Goal: Information Seeking & Learning: Compare options

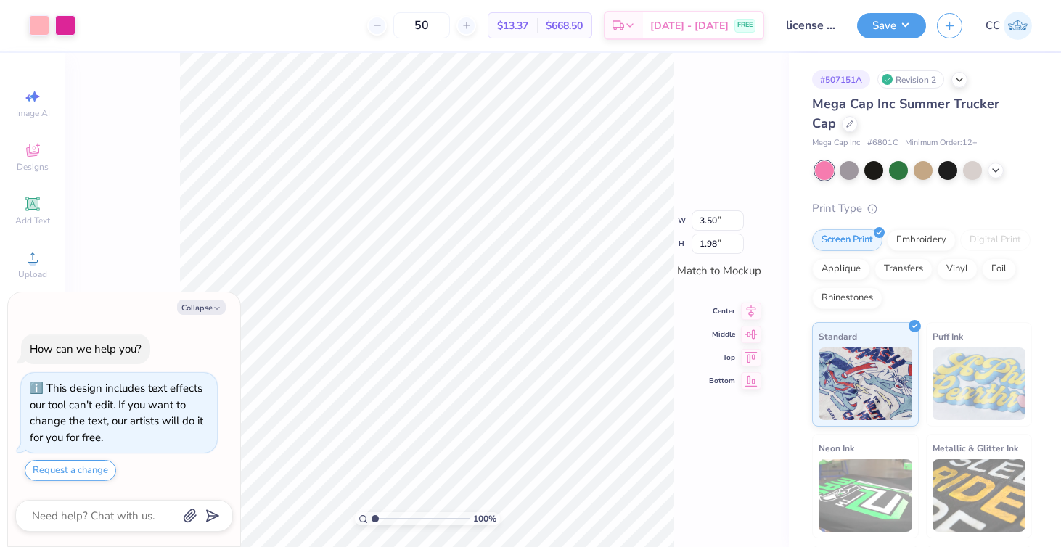
type textarea "x"
type input "2.01"
drag, startPoint x: 377, startPoint y: 517, endPoint x: 385, endPoint y: 517, distance: 8.0
click at [385, 517] on input "range" at bounding box center [420, 518] width 98 height 13
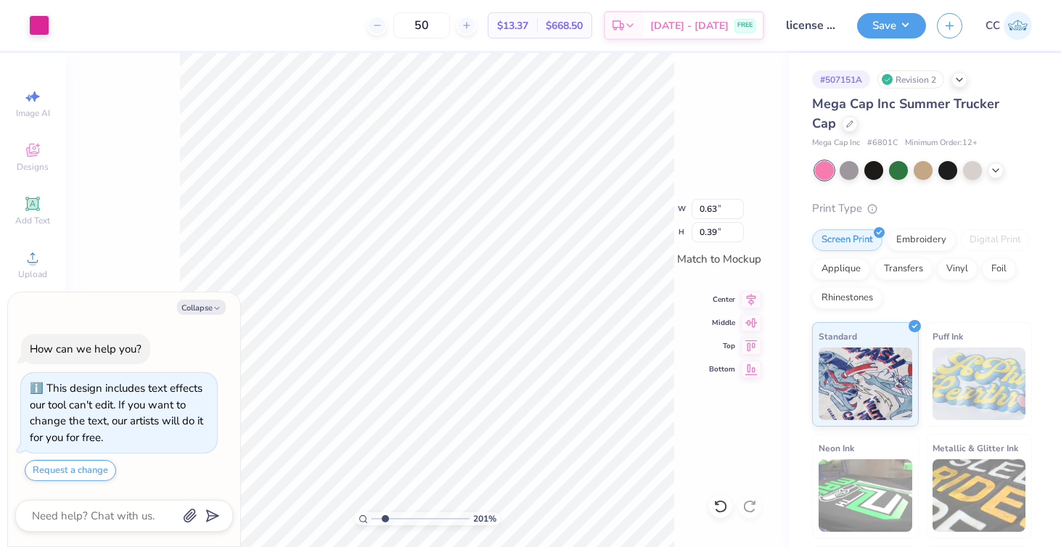
type textarea "x"
type input "0.19"
type input "0.26"
click at [194, 304] on button "Collapse" at bounding box center [201, 307] width 49 height 15
type textarea "x"
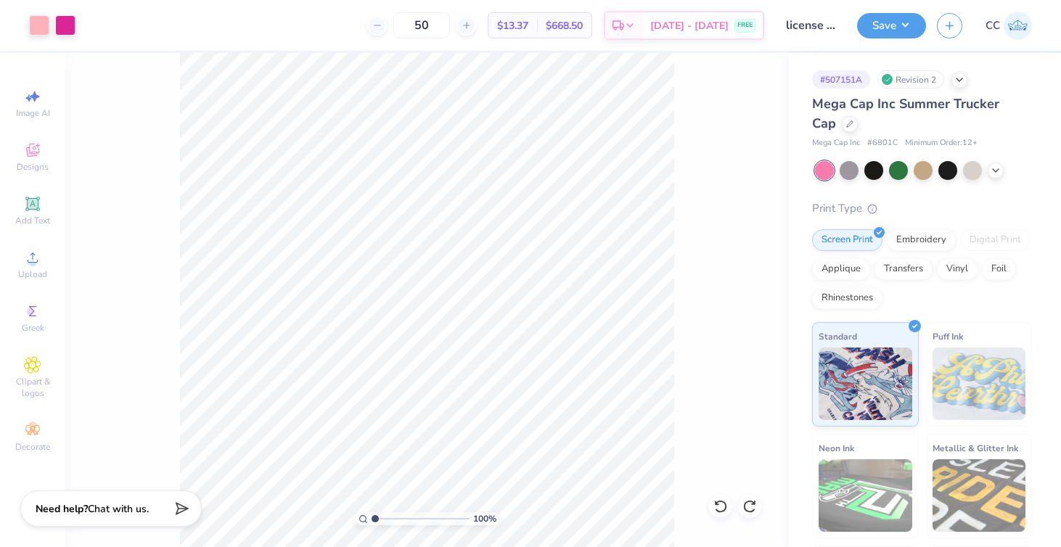
drag, startPoint x: 383, startPoint y: 519, endPoint x: 368, endPoint y: 519, distance: 15.2
type input "1"
click at [368, 519] on div "100 %" at bounding box center [427, 518] width 145 height 13
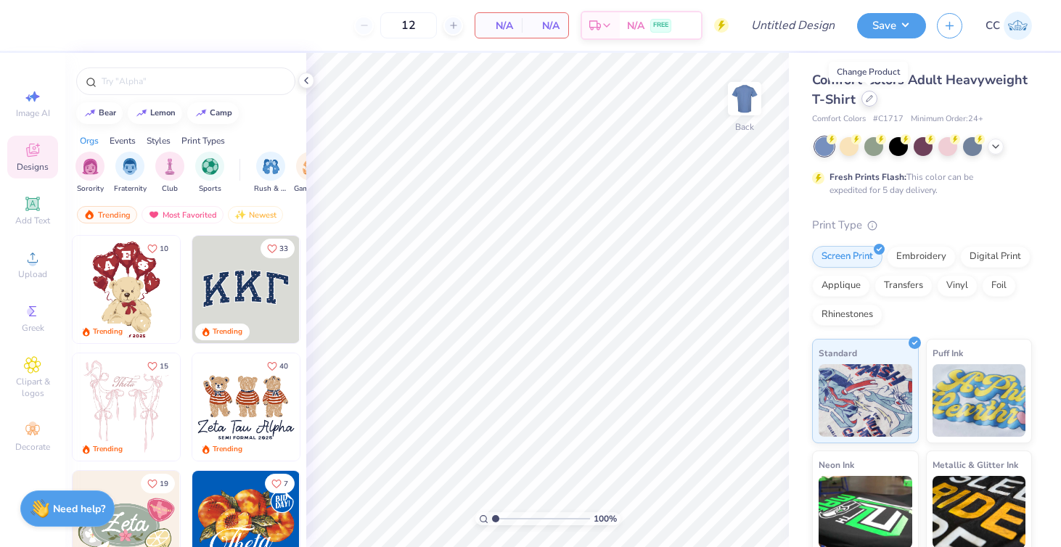
click at [872, 97] on div at bounding box center [869, 99] width 16 height 16
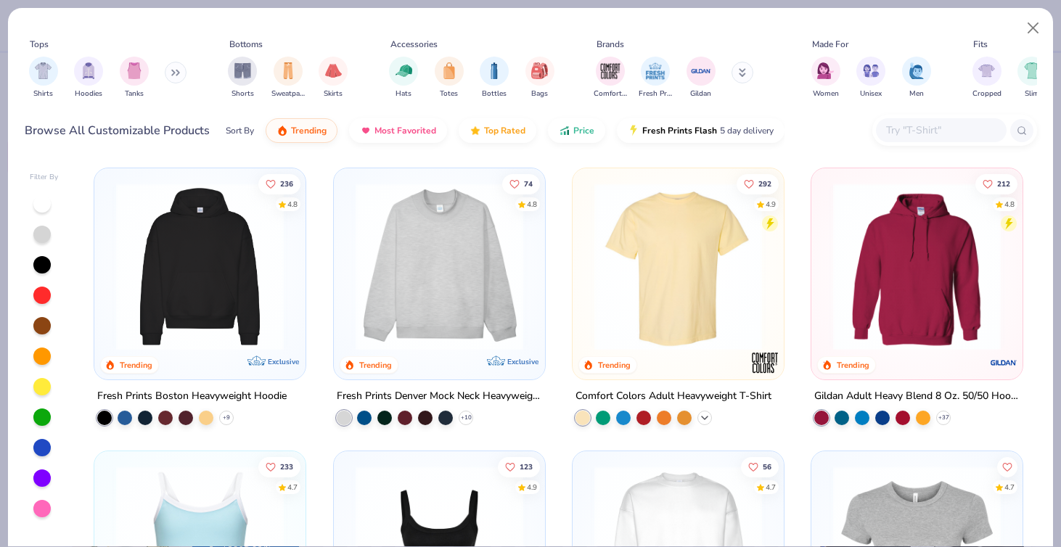
click at [700, 417] on icon at bounding box center [705, 418] width 12 height 12
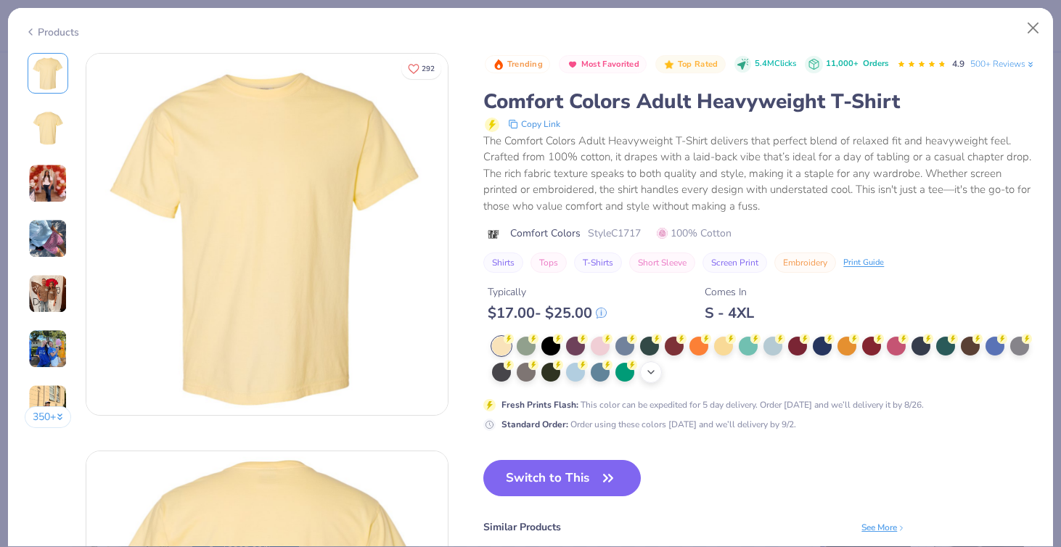
click at [652, 378] on icon at bounding box center [651, 372] width 12 height 12
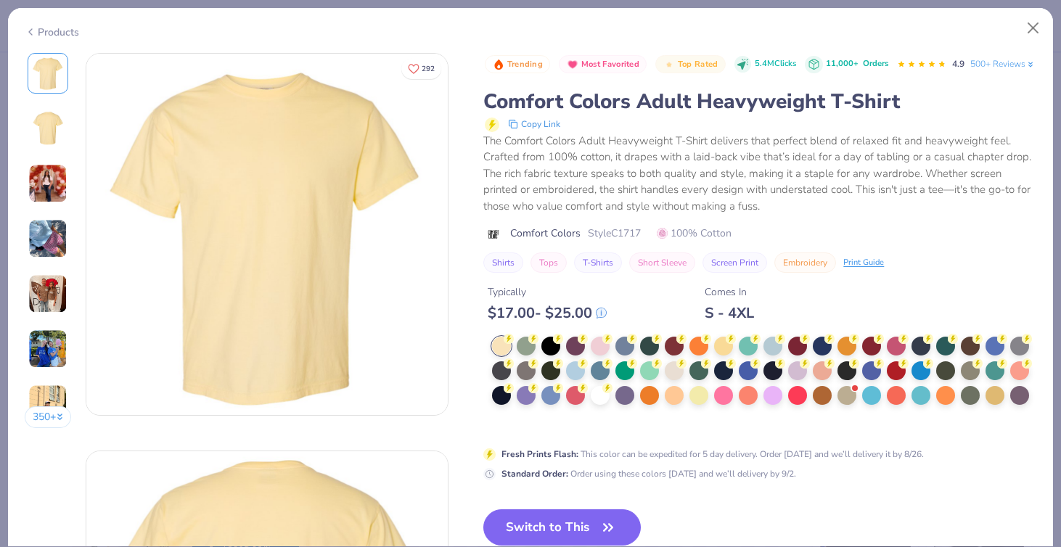
click at [27, 30] on icon at bounding box center [31, 31] width 12 height 17
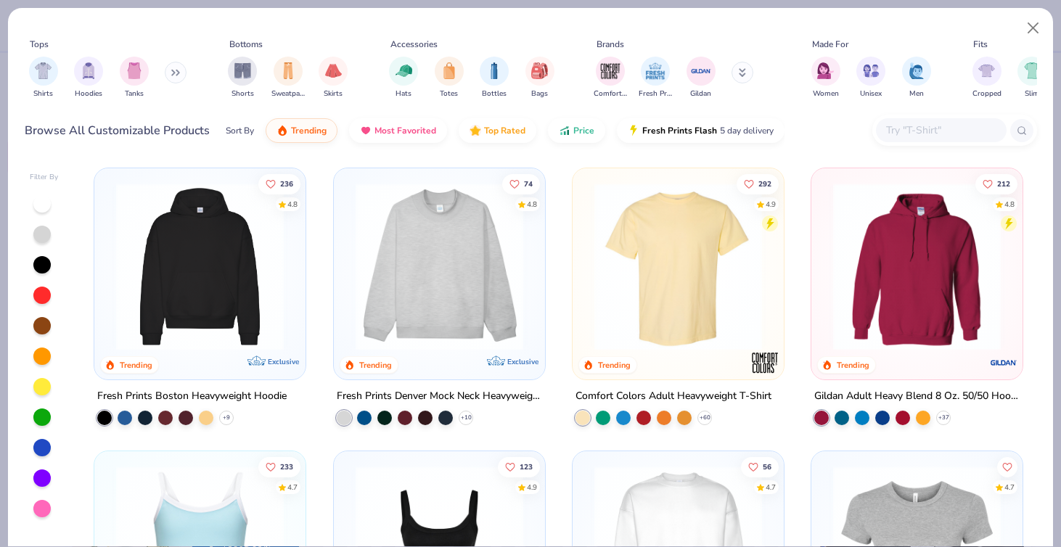
click at [744, 75] on icon at bounding box center [742, 72] width 7 height 9
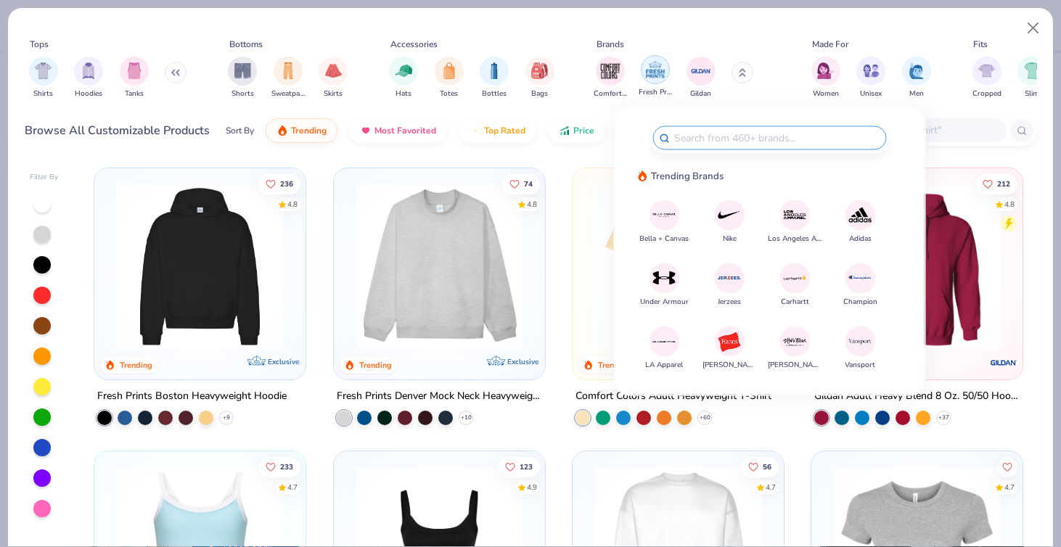
click at [649, 83] on div "filter for Fresh Prints" at bounding box center [655, 69] width 29 height 29
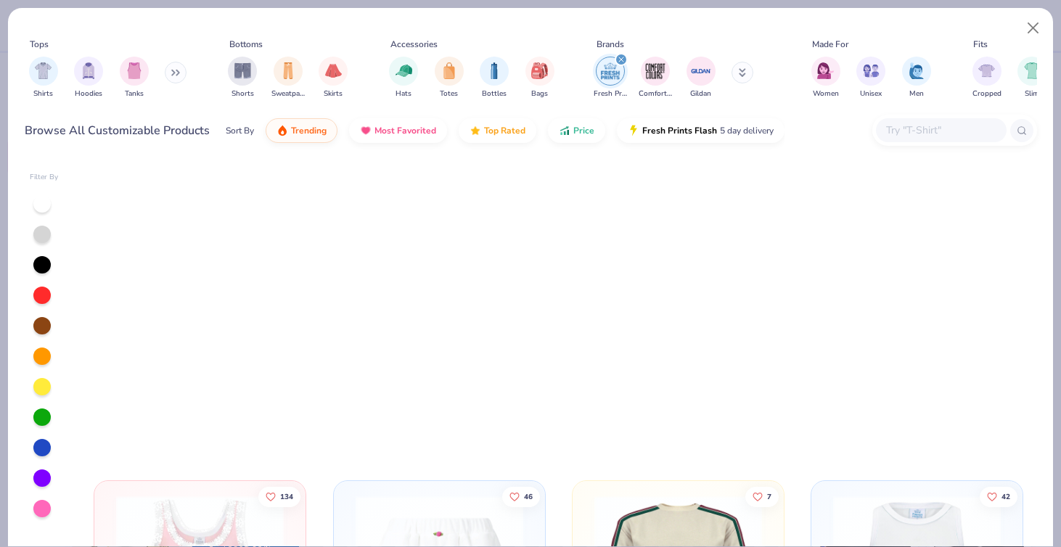
scroll to position [2154, 0]
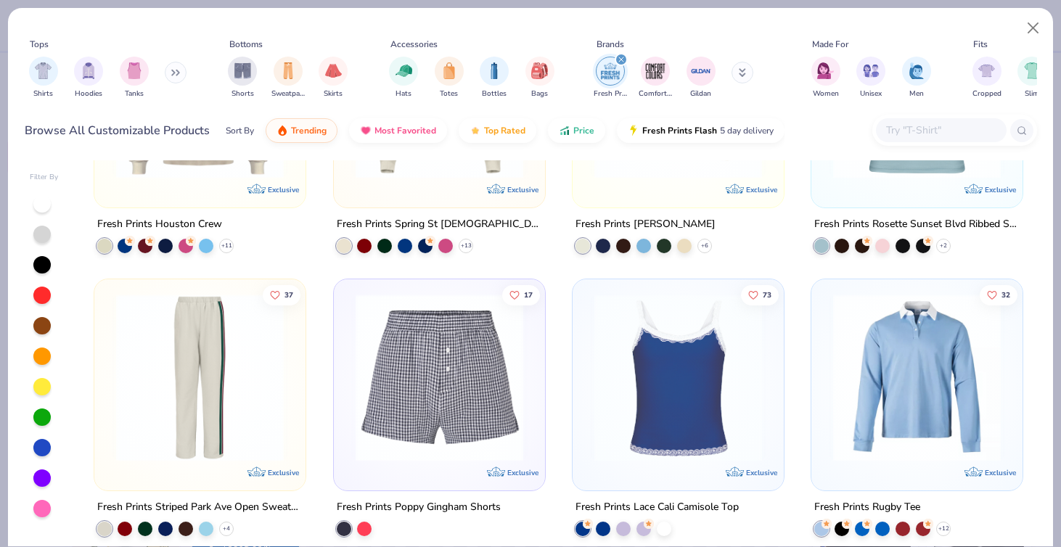
click at [622, 57] on icon "filter for Fresh Prints" at bounding box center [621, 60] width 6 height 6
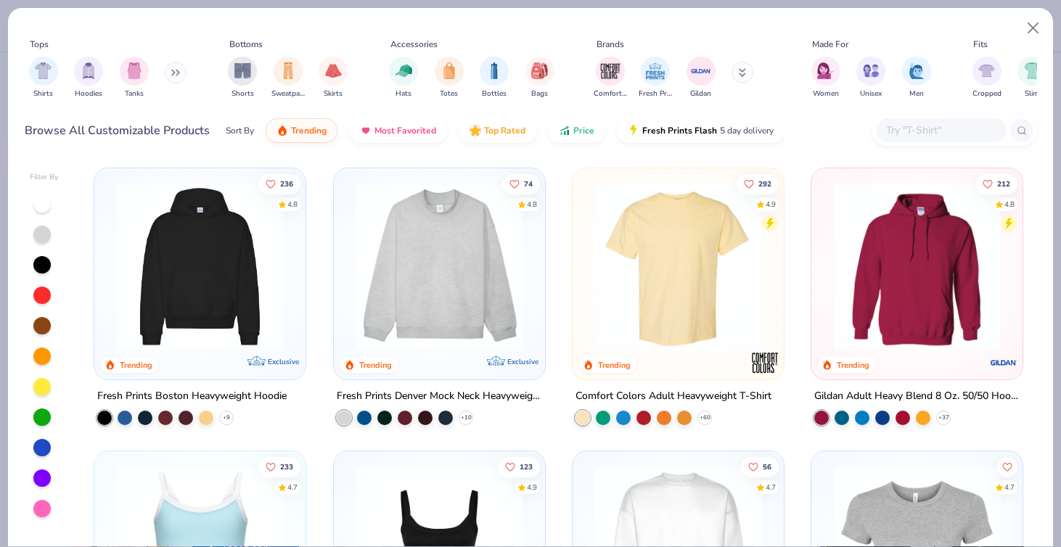
click at [731, 67] on div "Comfort Colors Fresh Prints Gildan" at bounding box center [682, 78] width 183 height 54
click at [734, 70] on button at bounding box center [742, 73] width 22 height 22
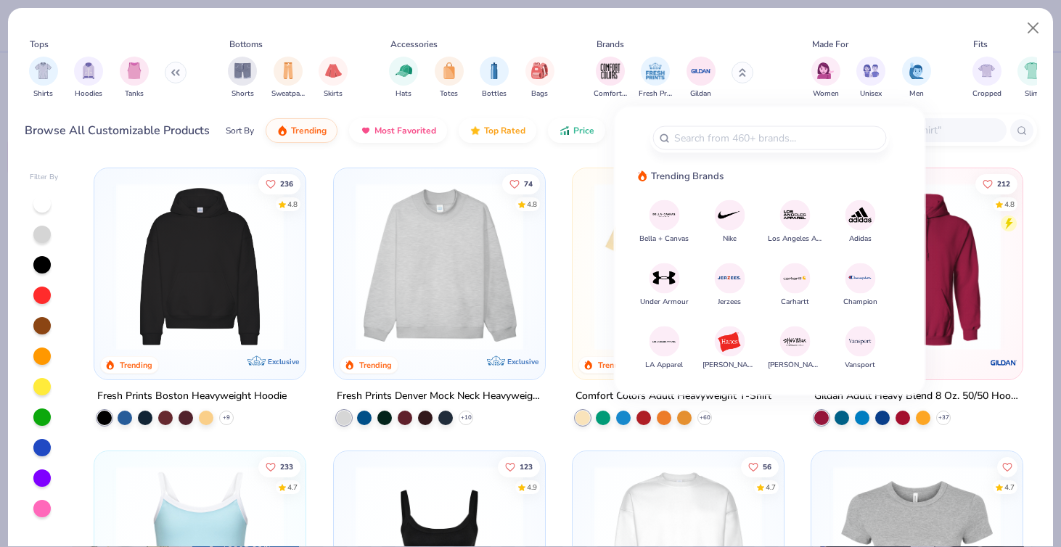
click at [662, 216] on img at bounding box center [664, 214] width 25 height 25
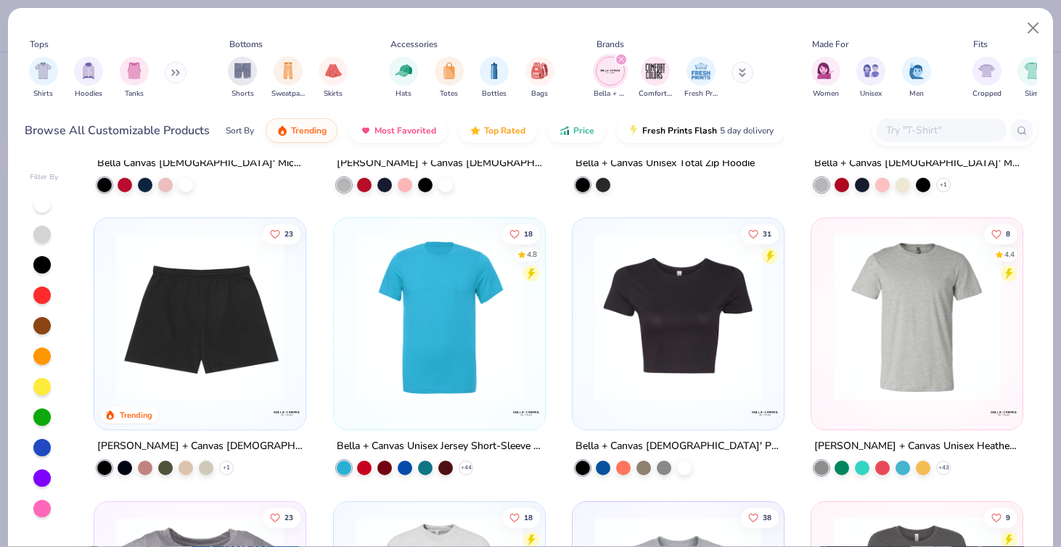
scroll to position [234, 0]
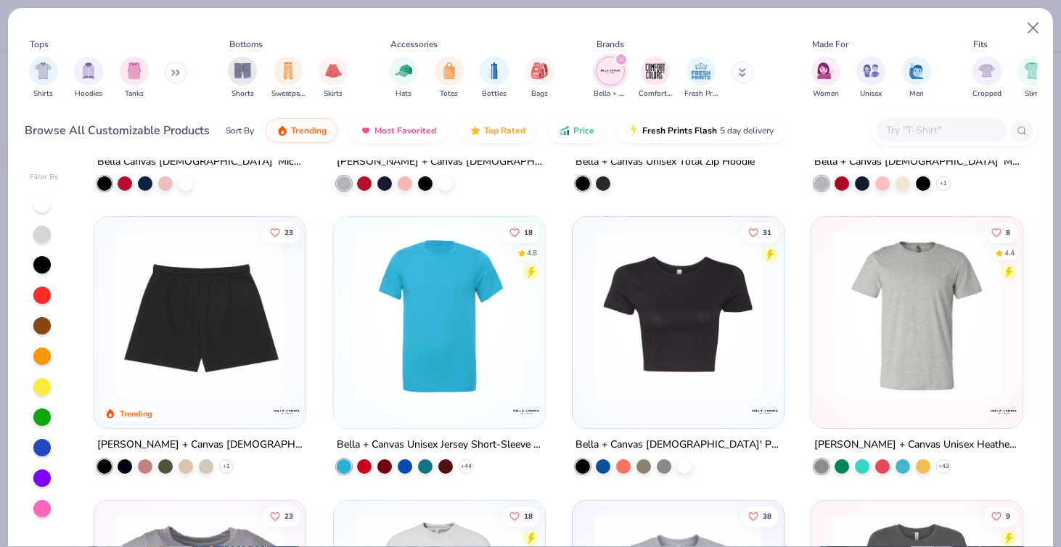
click at [965, 419] on div "8 4.4" at bounding box center [916, 322] width 211 height 211
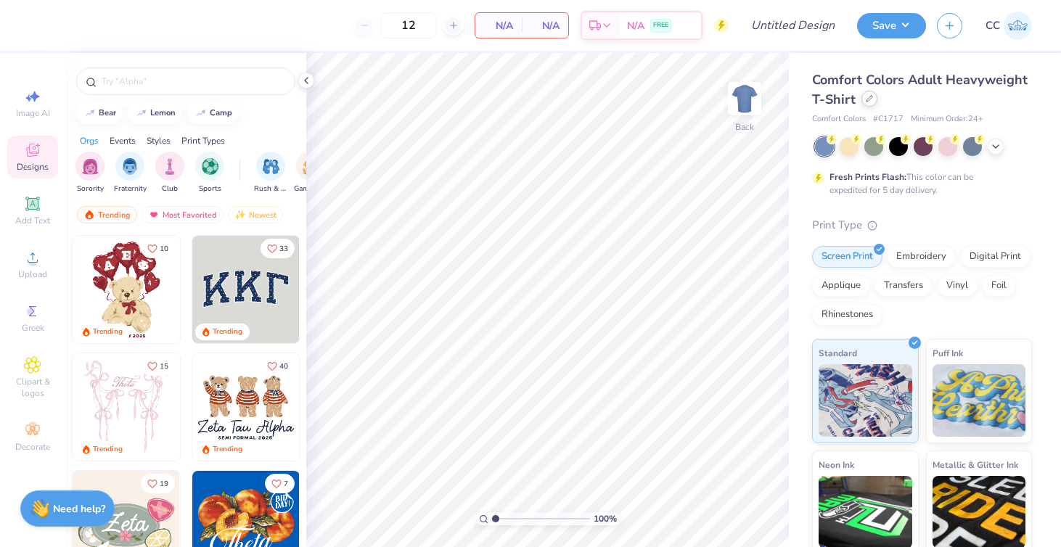
click at [871, 102] on icon at bounding box center [869, 98] width 7 height 7
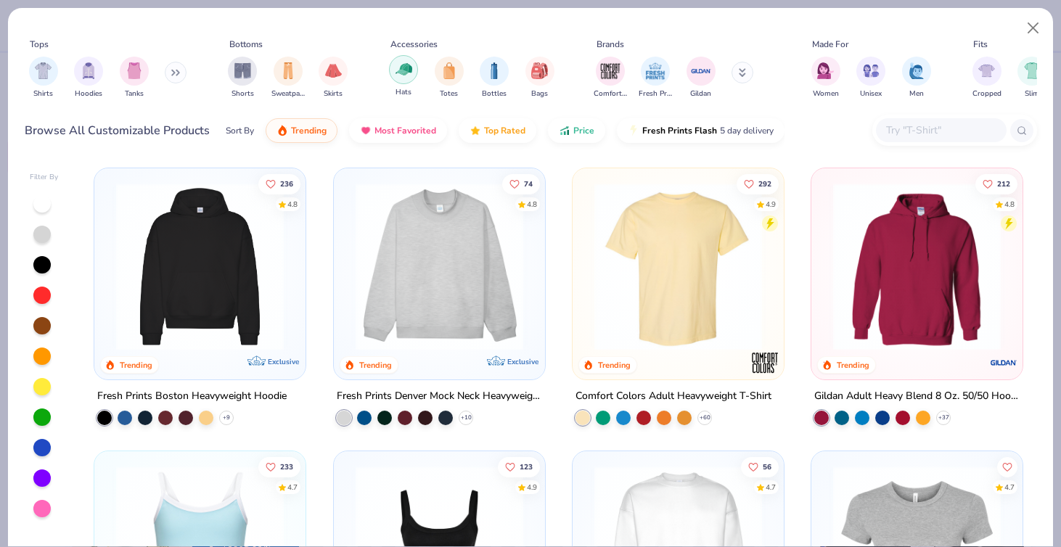
click at [406, 70] on img "filter for Hats" at bounding box center [403, 69] width 17 height 17
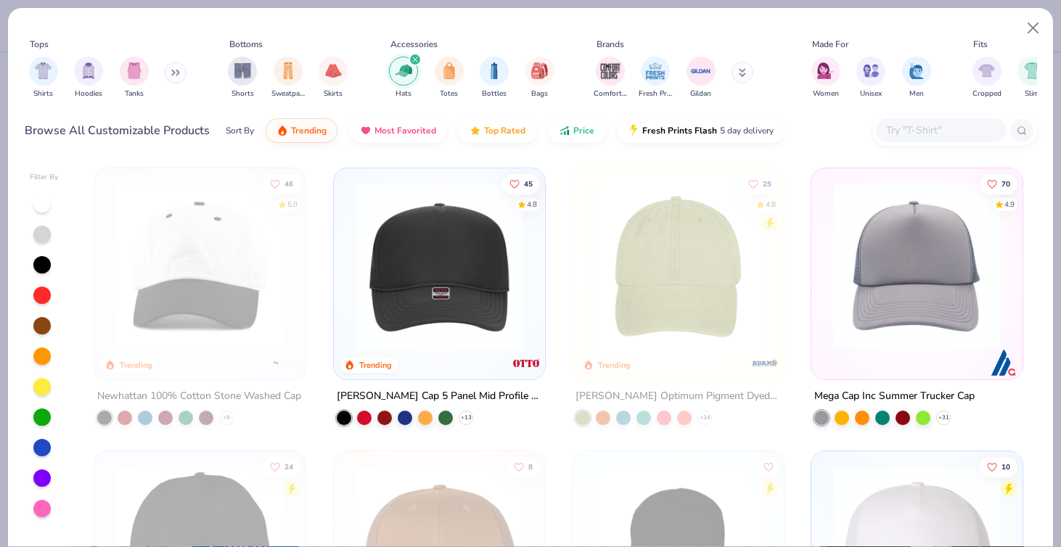
click at [359, 331] on img at bounding box center [439, 267] width 182 height 168
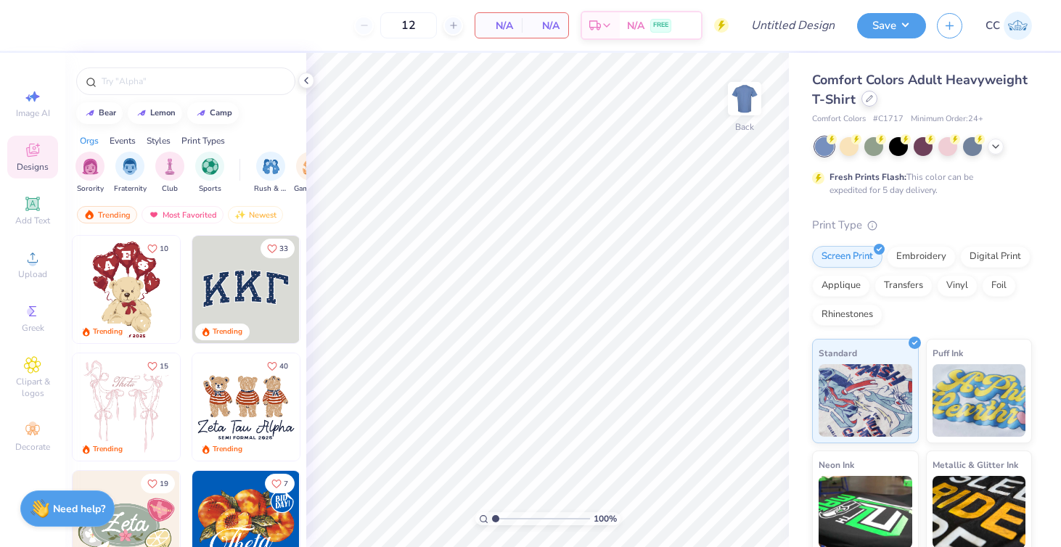
click at [873, 99] on div at bounding box center [869, 99] width 16 height 16
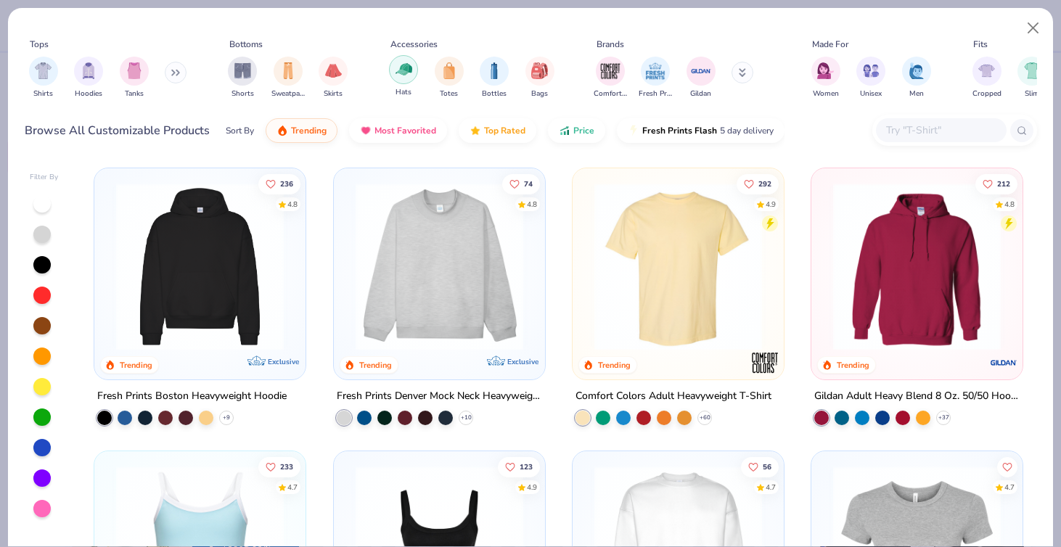
click at [404, 76] on img "filter for Hats" at bounding box center [403, 69] width 17 height 17
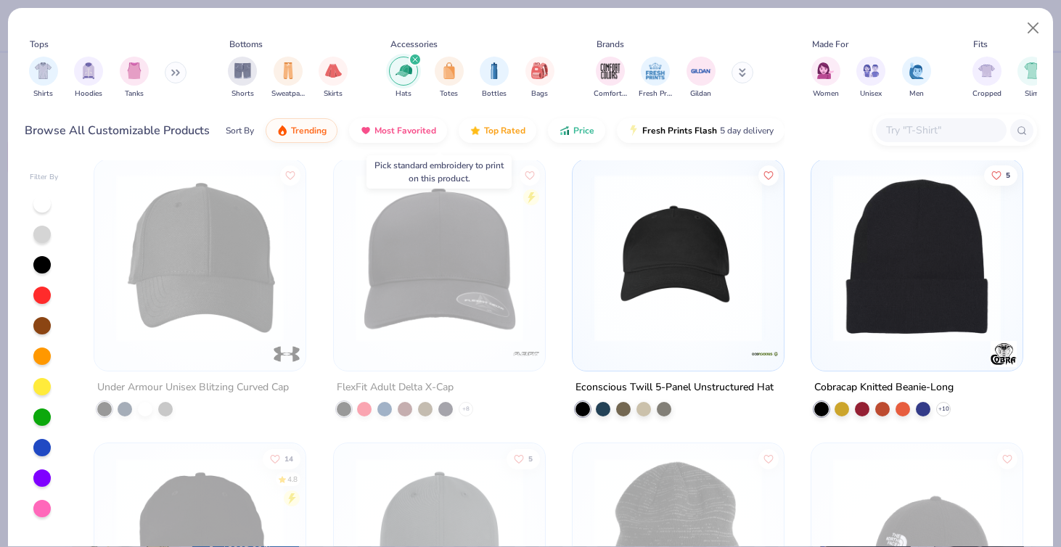
scroll to position [1442, 0]
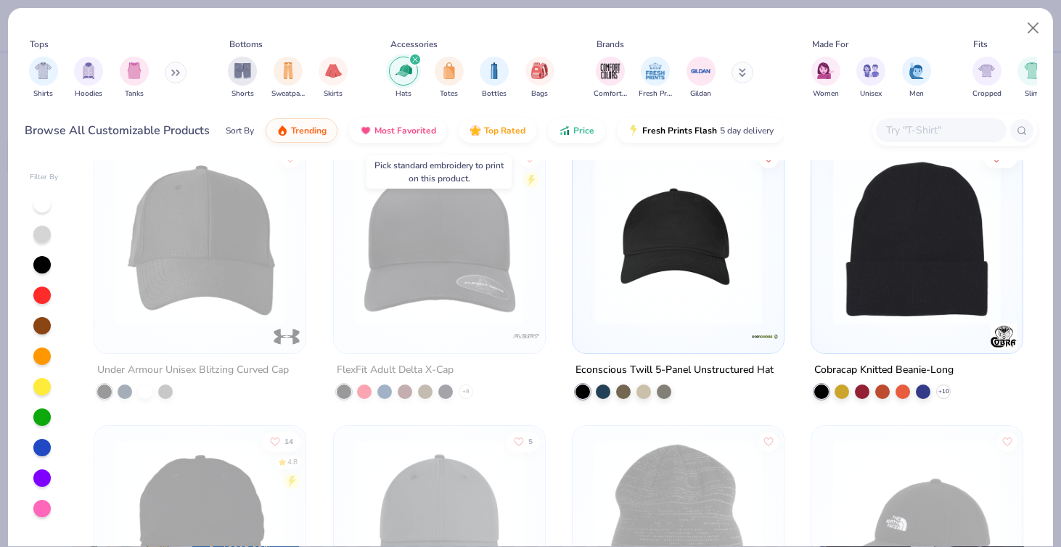
click at [39, 509] on div at bounding box center [41, 508] width 17 height 17
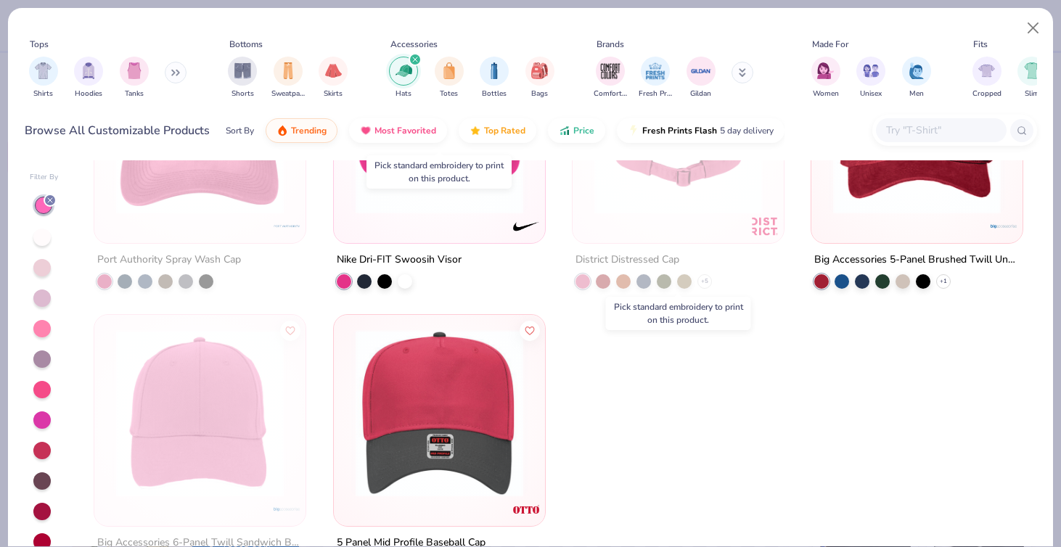
scroll to position [986, 0]
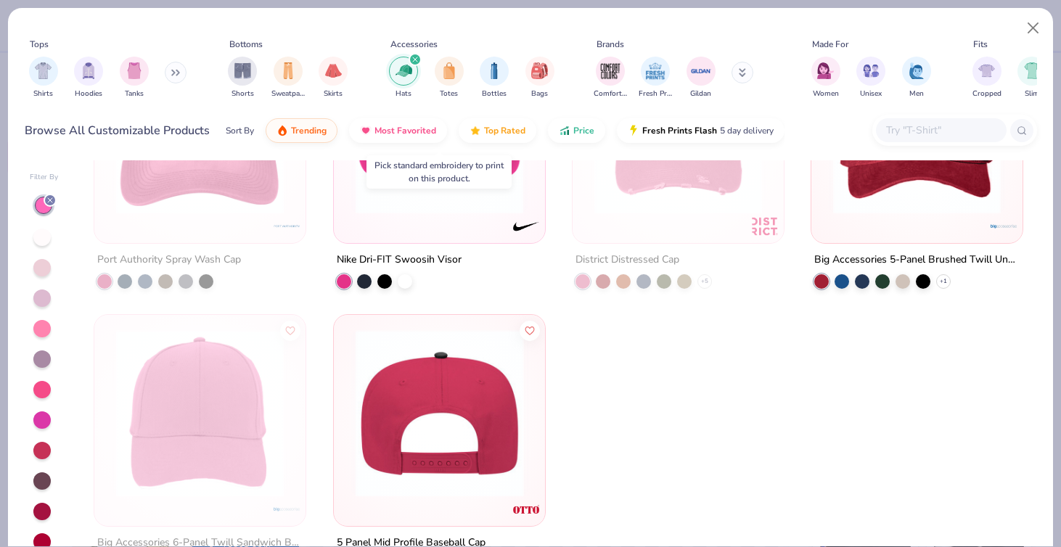
click at [445, 374] on img at bounding box center [439, 413] width 182 height 168
